Goal: Information Seeking & Learning: Learn about a topic

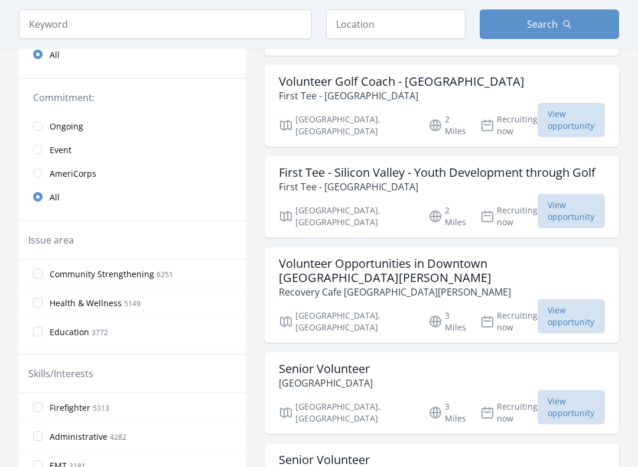
scroll to position [200, 0]
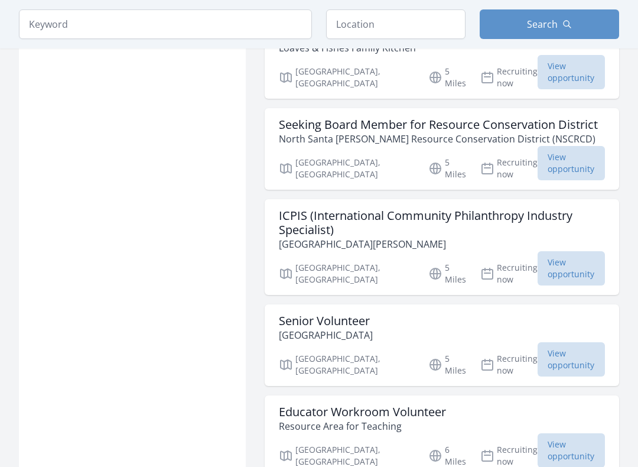
scroll to position [2241, 0]
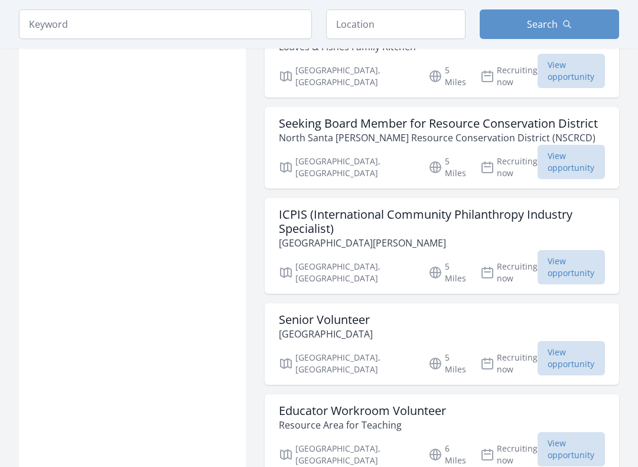
click at [569, 400] on span "View opportunity" at bounding box center [571, 449] width 67 height 34
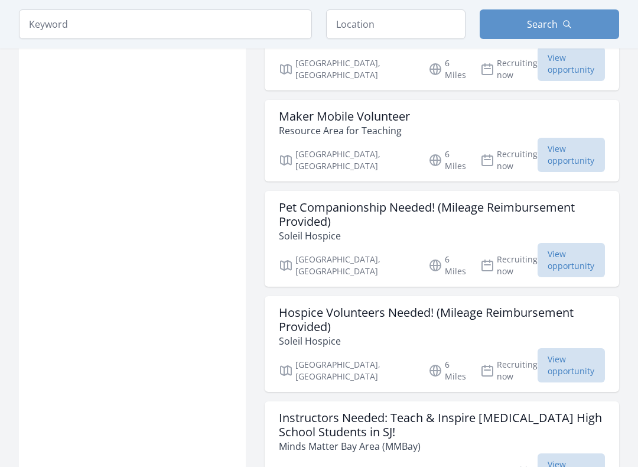
scroll to position [2626, 0]
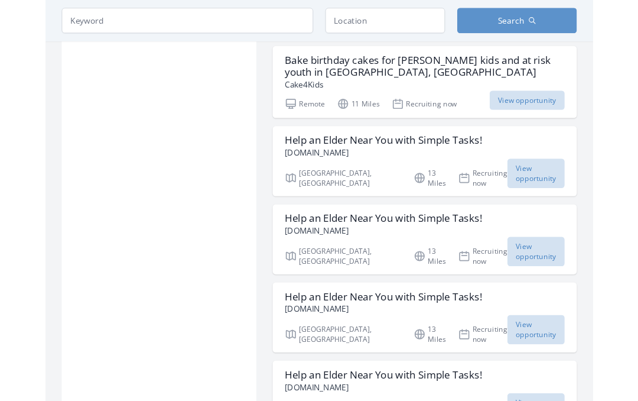
scroll to position [4434, 0]
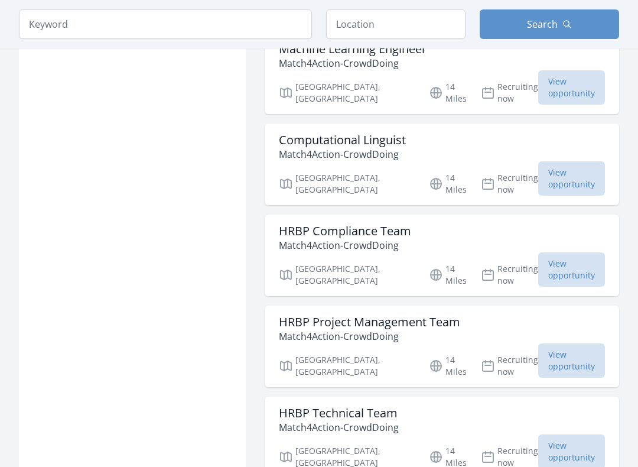
scroll to position [6178, 0]
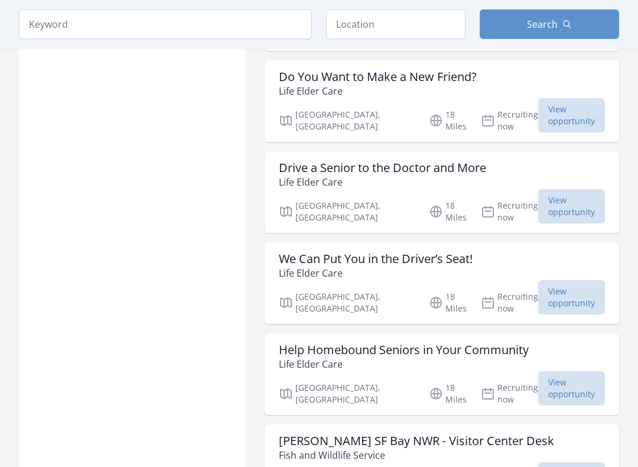
scroll to position [7639, 0]
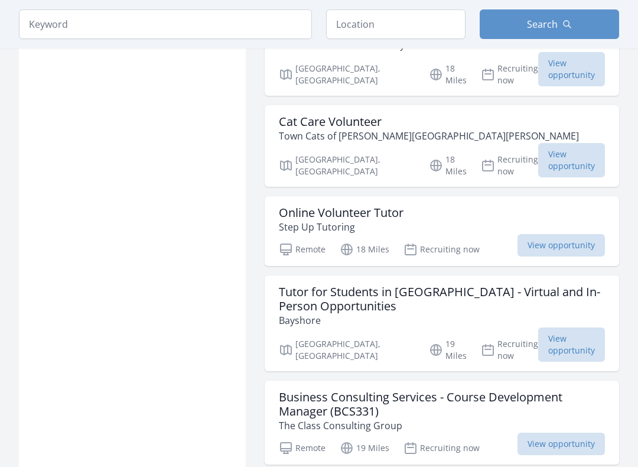
scroll to position [8503, 0]
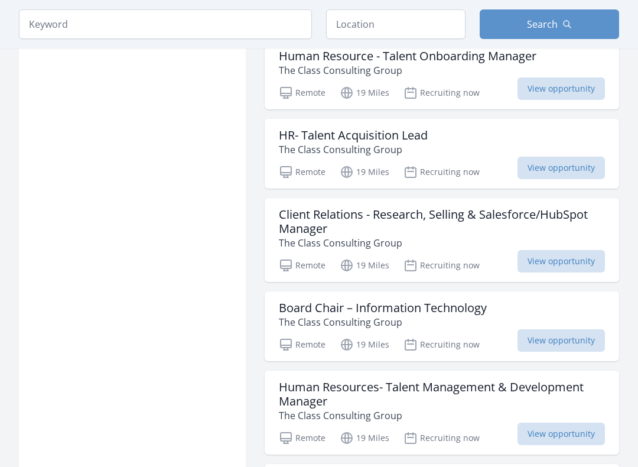
scroll to position [11205, 0]
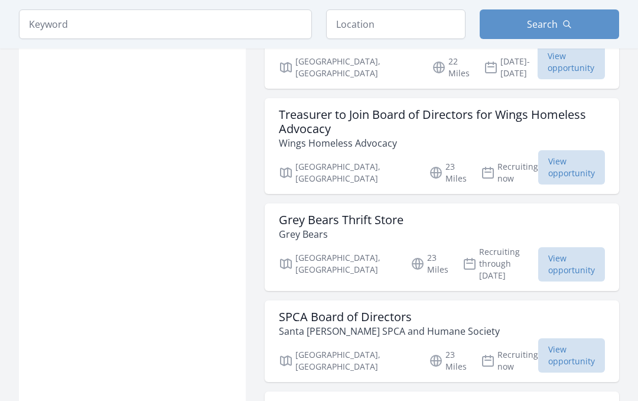
scroll to position [14474, 0]
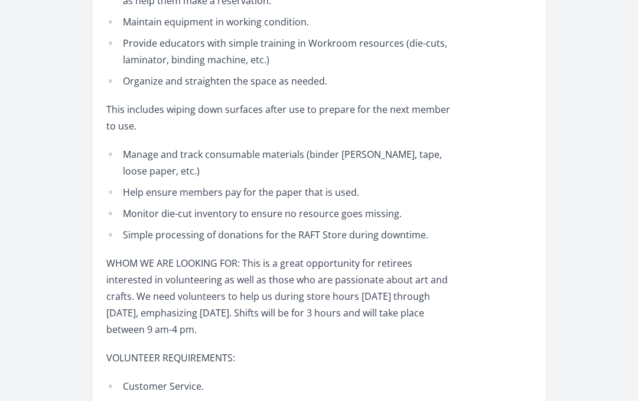
scroll to position [541, 0]
